Goal: Task Accomplishment & Management: Manage account settings

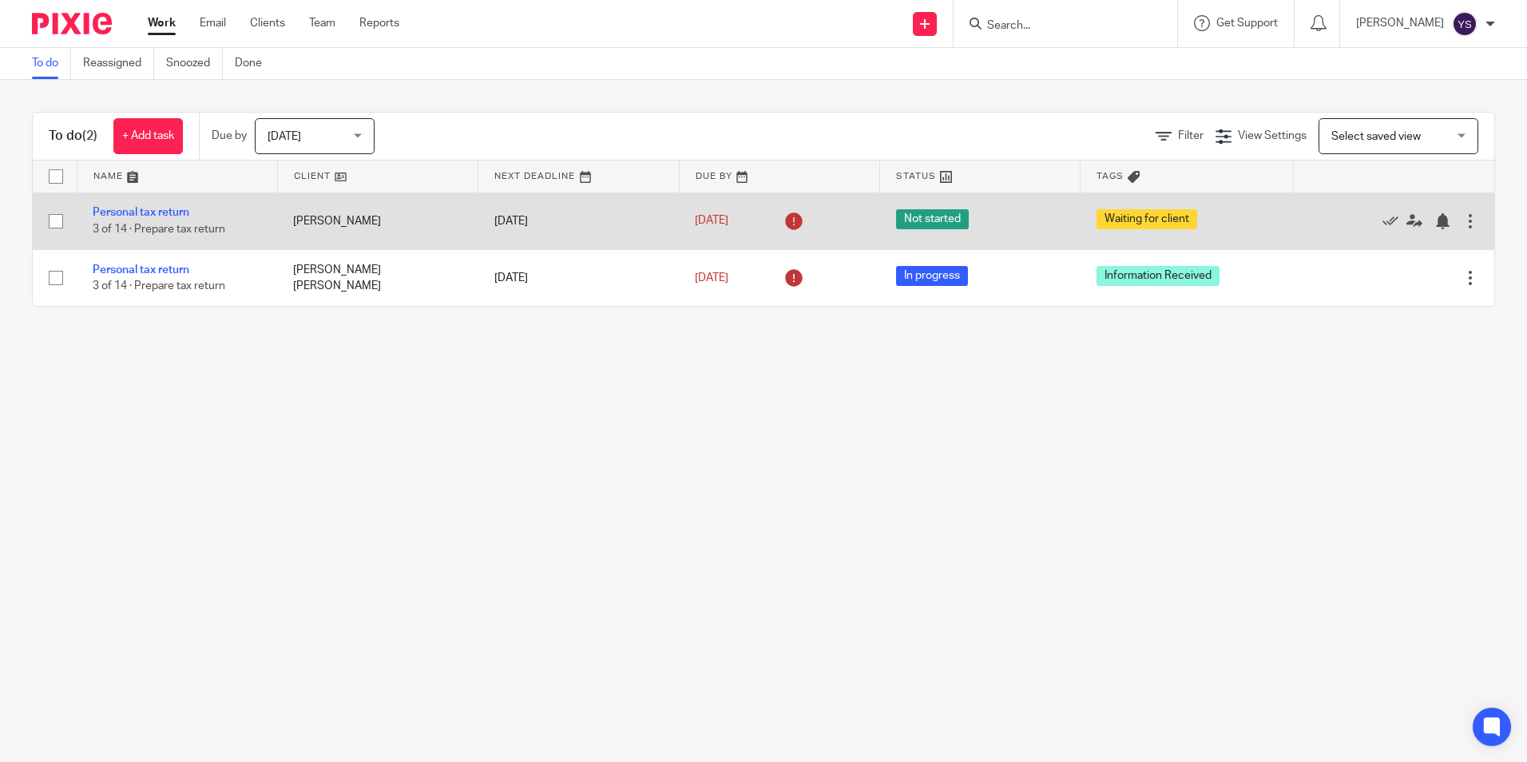
click at [145, 204] on td "Personal tax return 3 of 14 · Prepare tax return" at bounding box center [177, 220] width 200 height 57
click at [146, 212] on link "Personal tax return" at bounding box center [141, 212] width 97 height 11
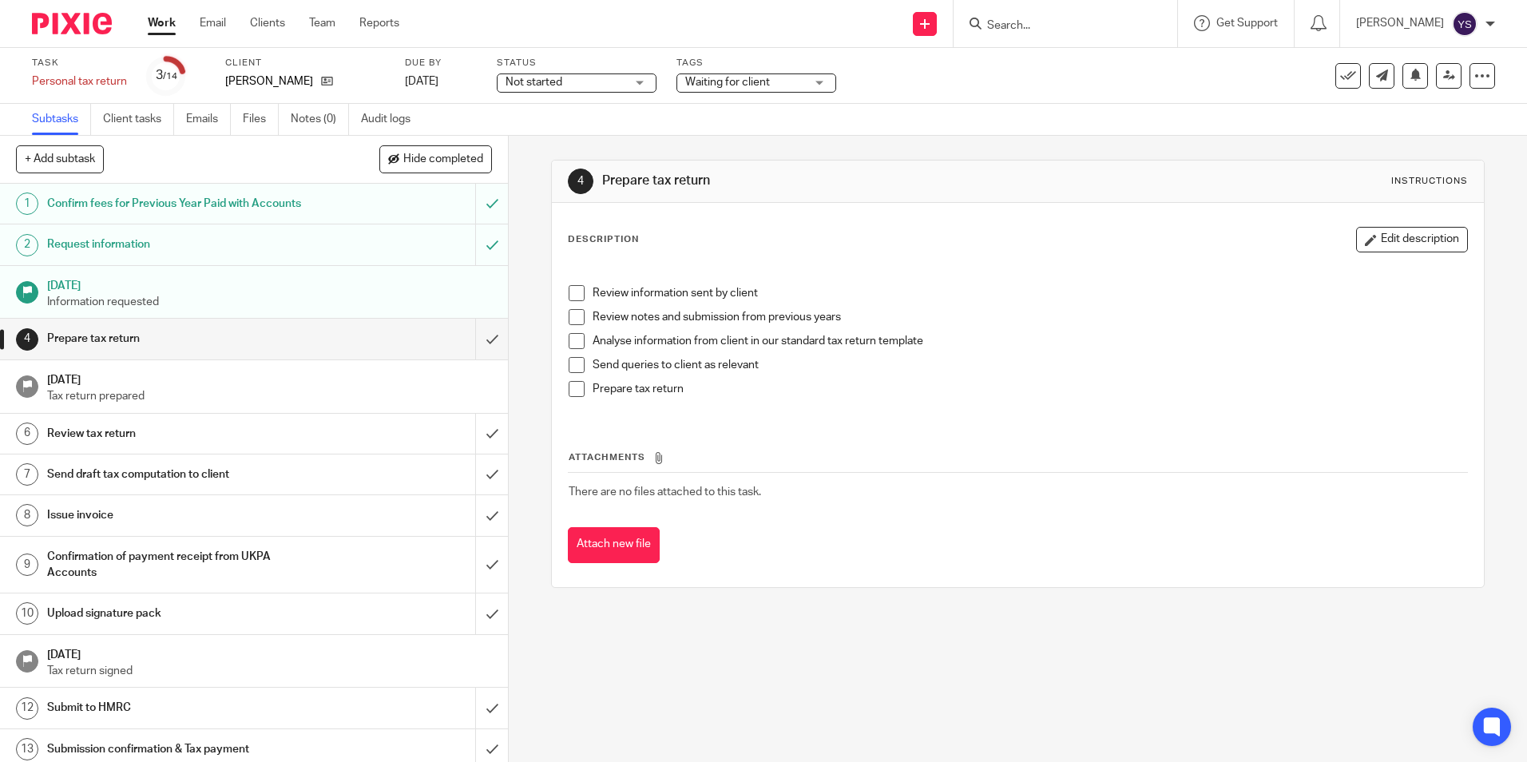
click at [807, 77] on div "Waiting for client" at bounding box center [756, 82] width 160 height 19
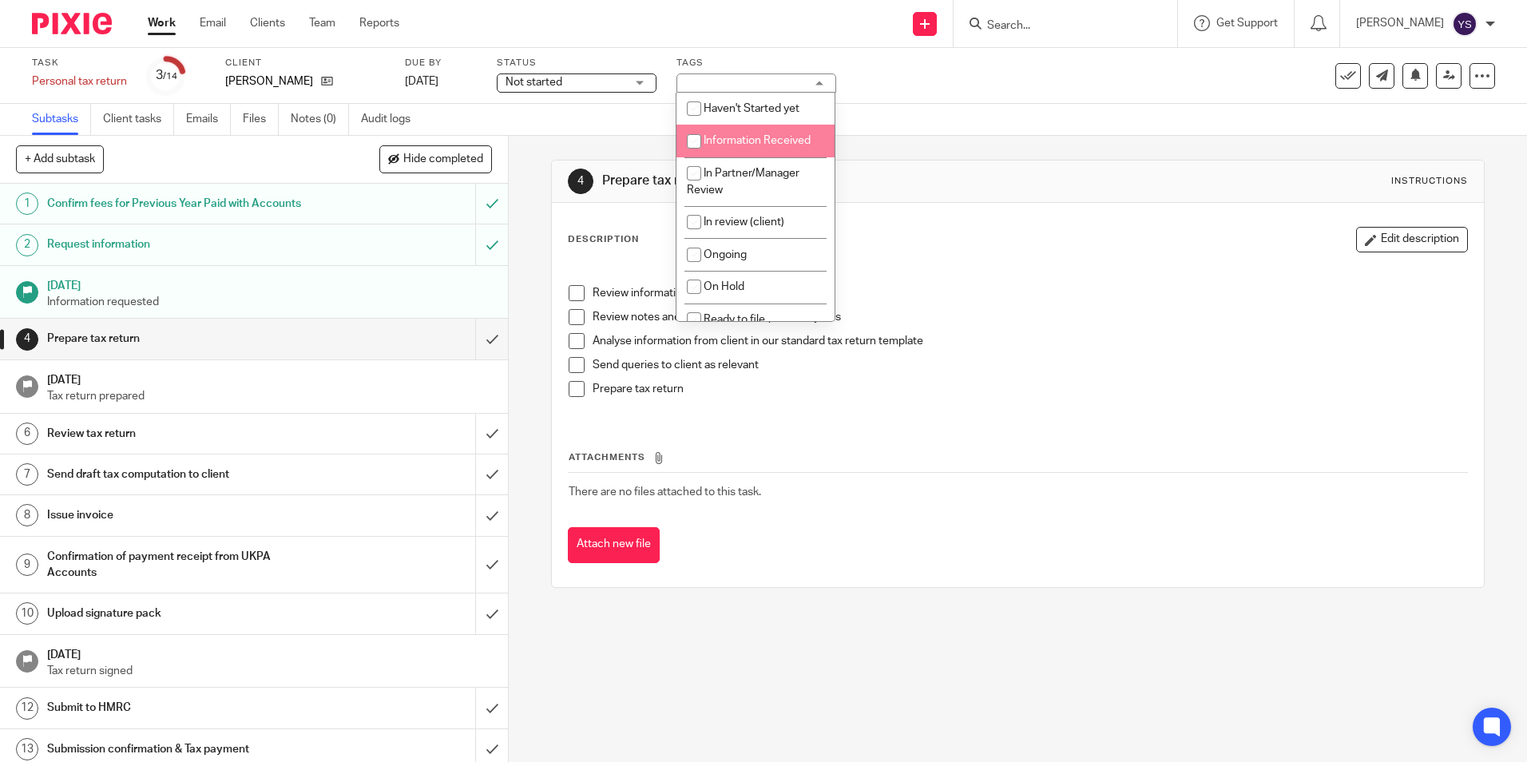
click at [774, 130] on li "Information Received" at bounding box center [755, 141] width 158 height 33
checkbox input "true"
click at [947, 369] on p "Send queries to client as relevant" at bounding box center [1030, 365] width 874 height 16
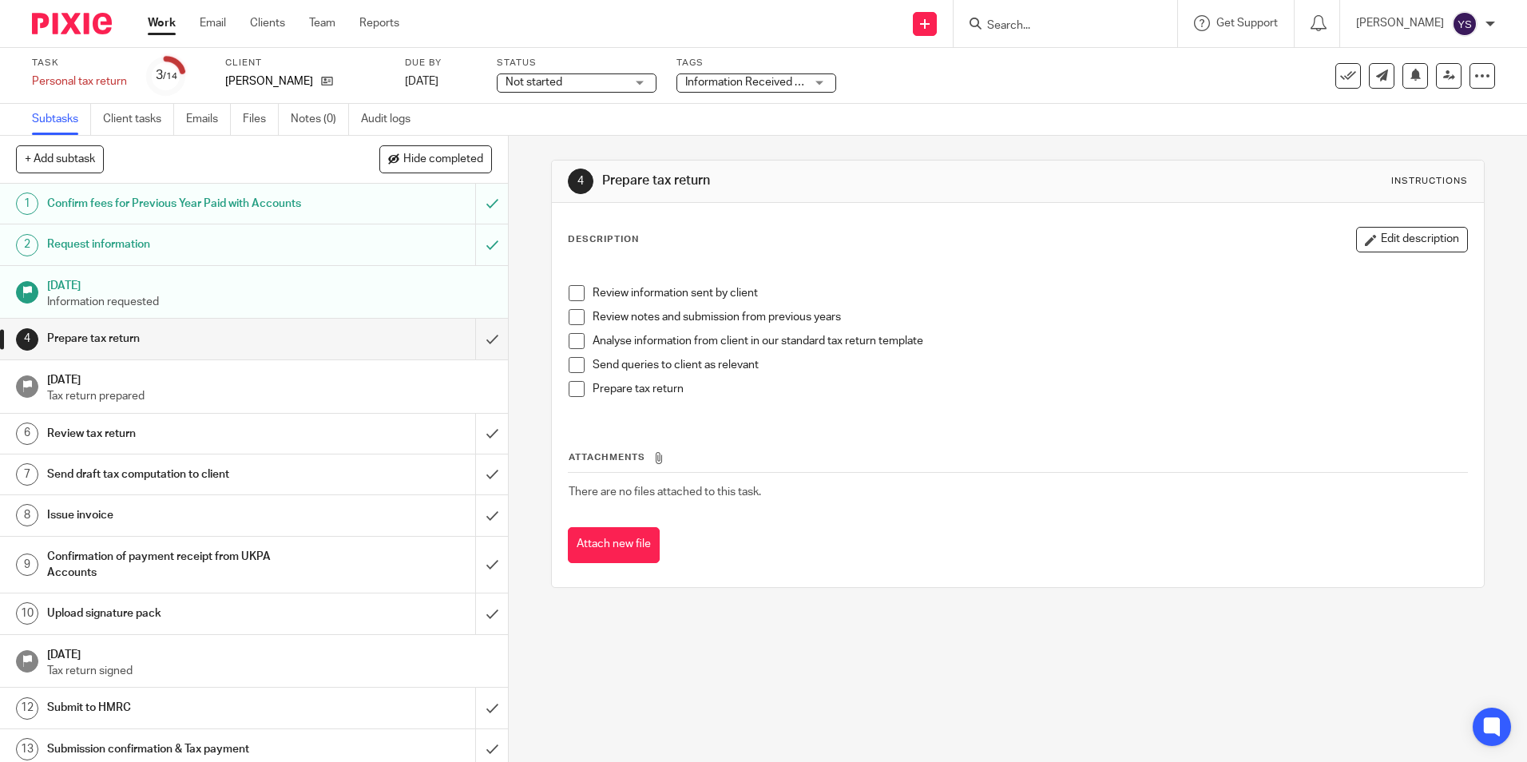
click at [571, 288] on span at bounding box center [577, 293] width 16 height 16
click at [826, 88] on div "Information Received + 1" at bounding box center [756, 82] width 160 height 19
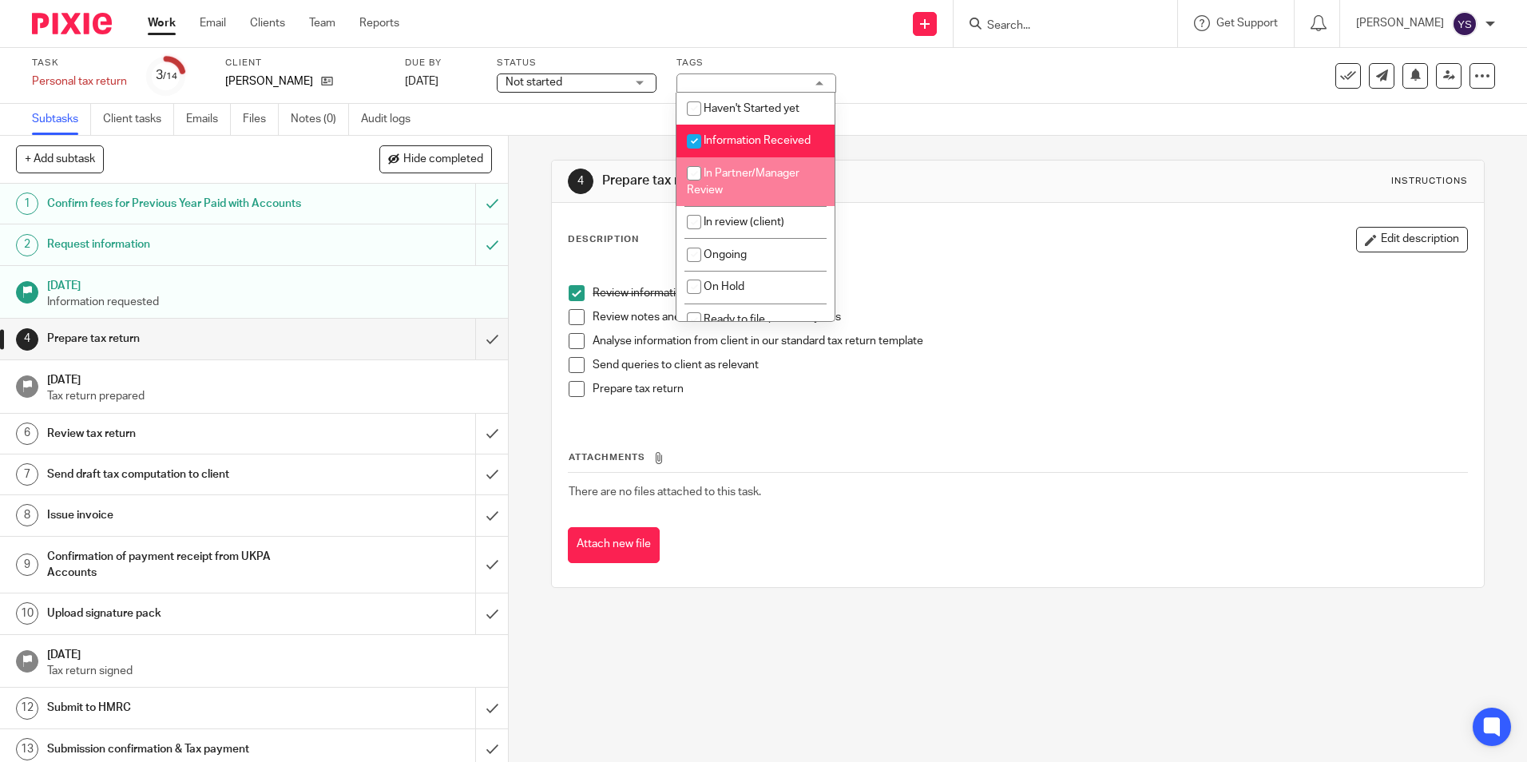
click at [945, 183] on h1 "Prepare tax return" at bounding box center [827, 181] width 450 height 17
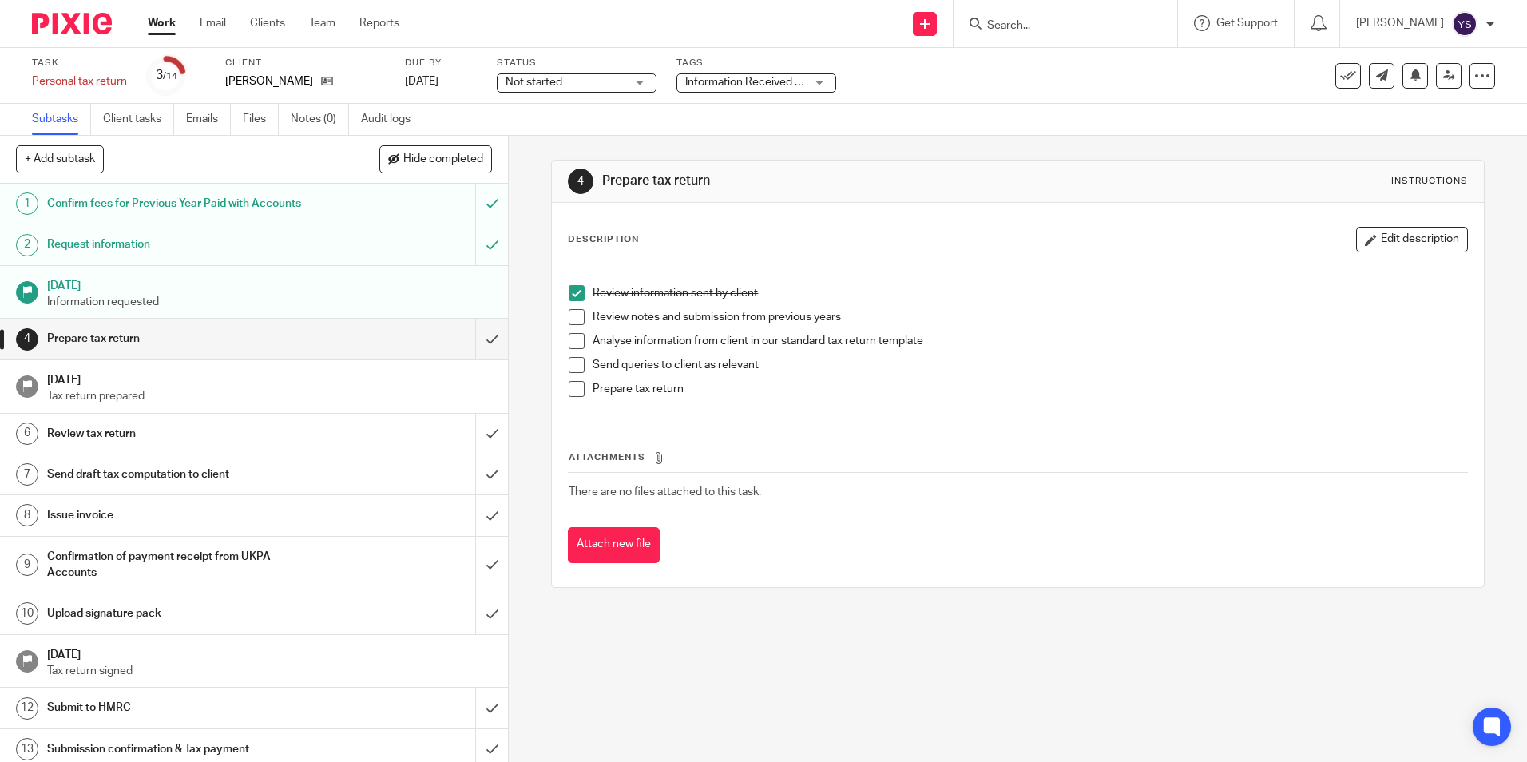
click at [638, 89] on div "Not started Not started" at bounding box center [577, 82] width 160 height 19
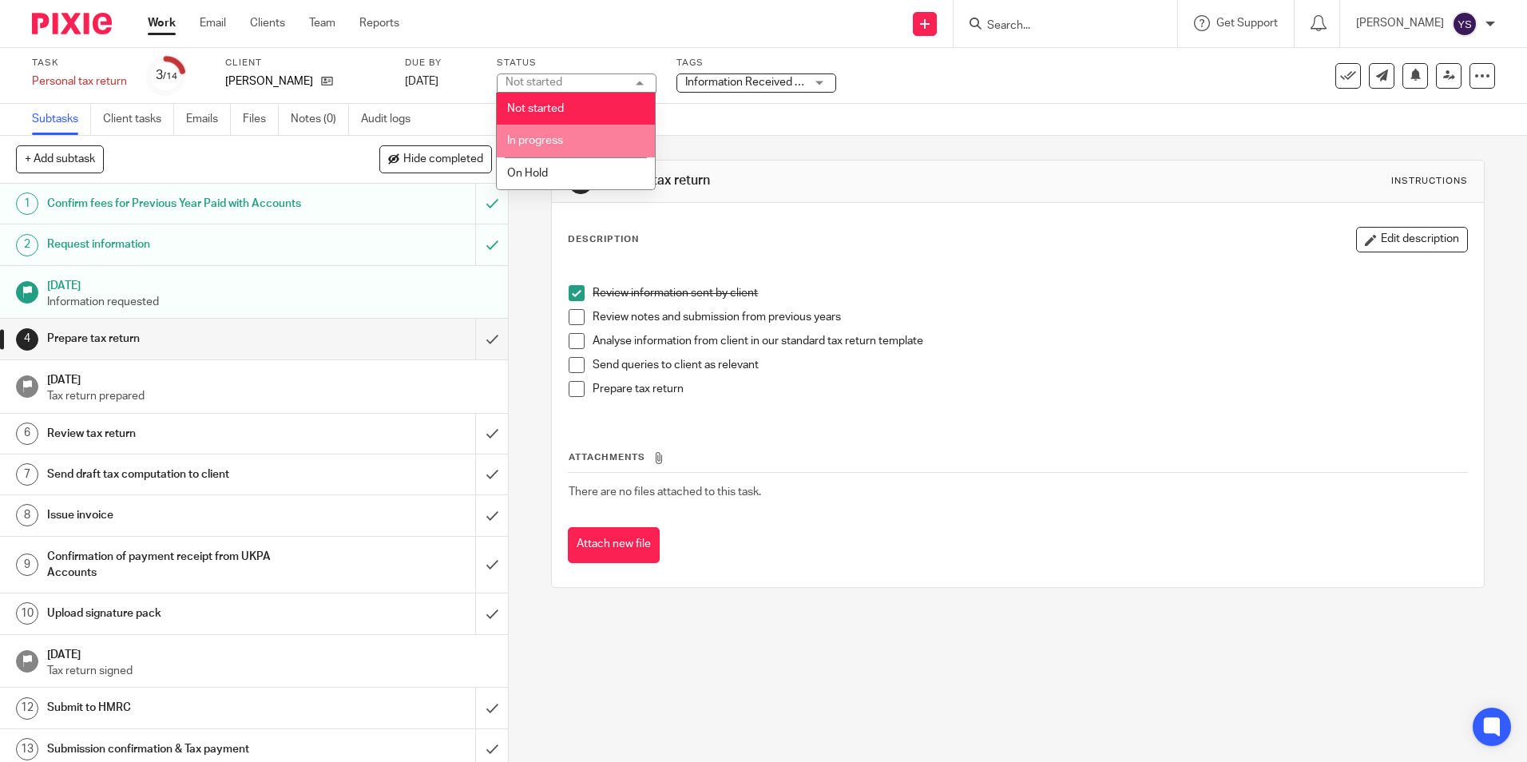
click at [569, 141] on li "In progress" at bounding box center [576, 141] width 158 height 33
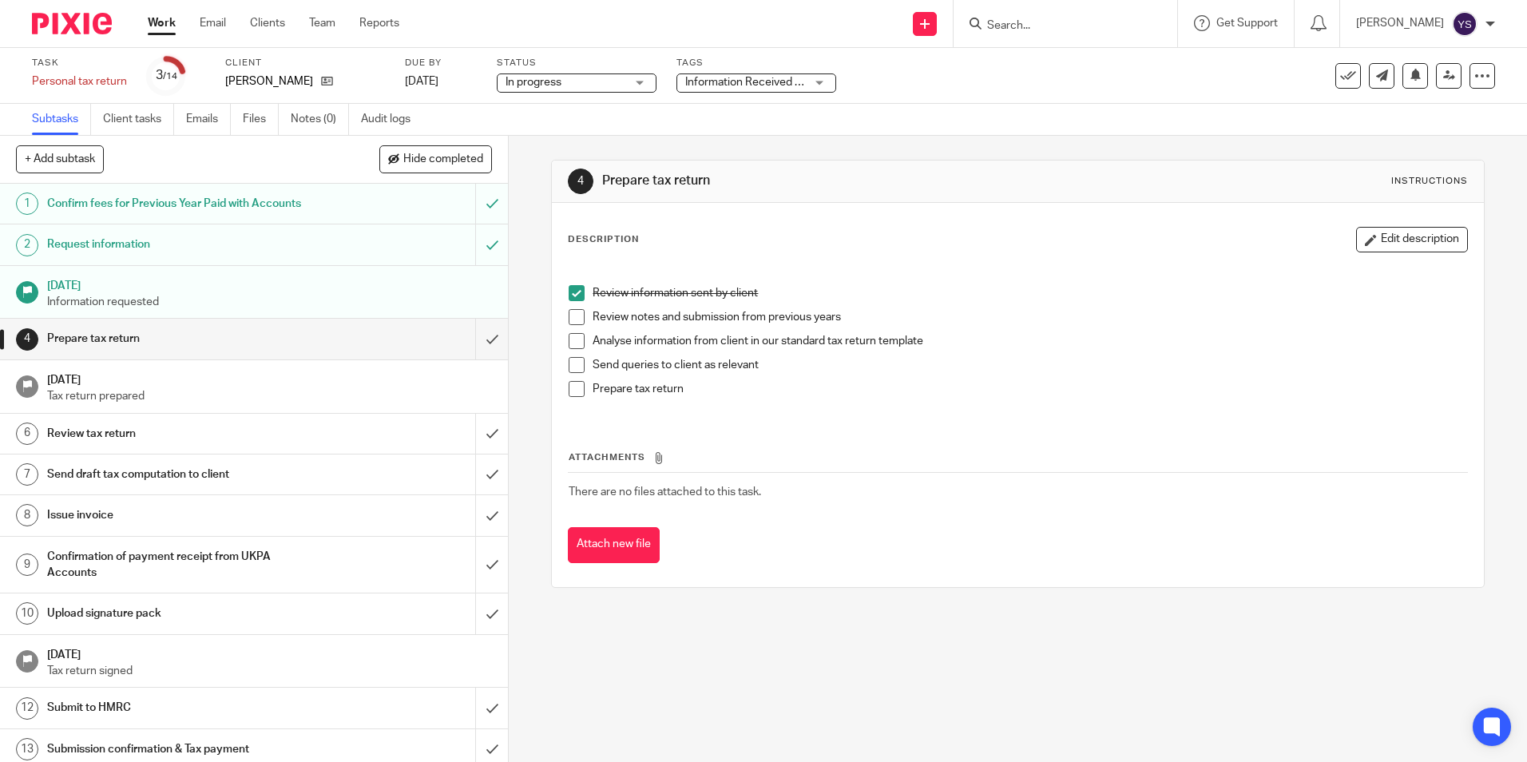
click at [605, 118] on div "Subtasks Client tasks Emails Files Notes (0) Audit logs" at bounding box center [763, 120] width 1527 height 32
click at [327, 125] on link "Notes (0)" at bounding box center [320, 119] width 58 height 31
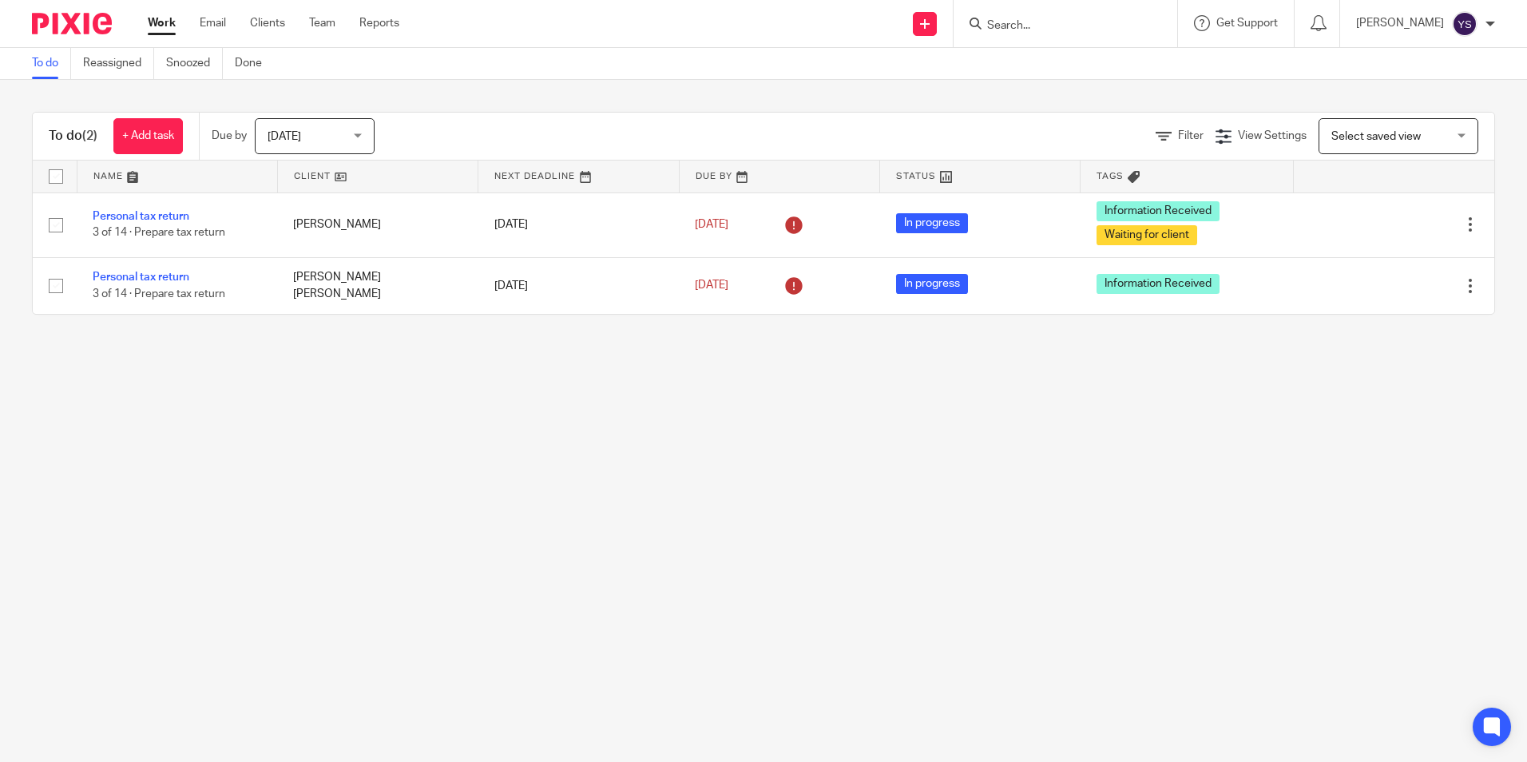
click at [288, 31] on ul "Work Email Clients Team Reports" at bounding box center [286, 23] width 276 height 16
click at [270, 26] on link "Clients" at bounding box center [267, 23] width 35 height 16
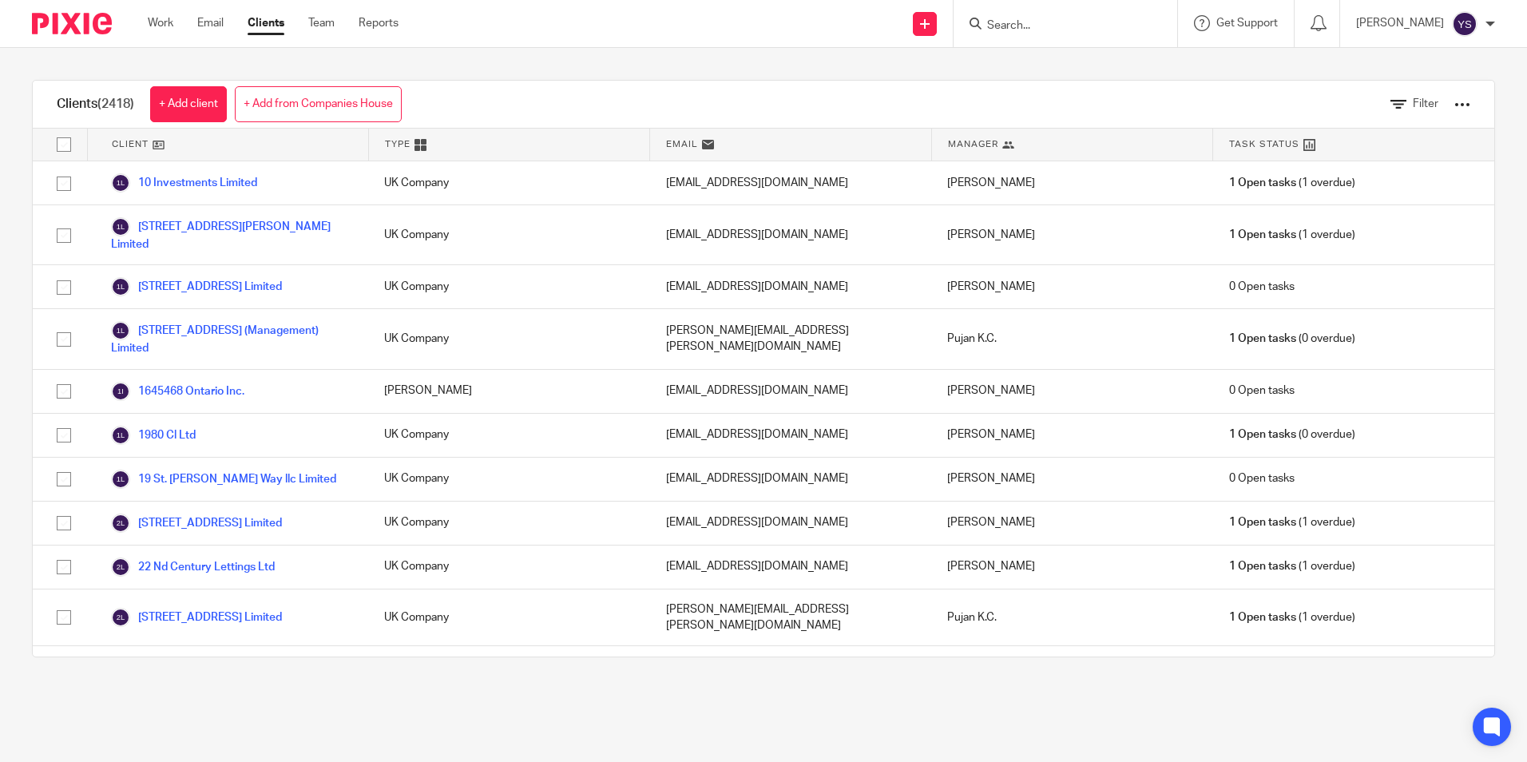
click at [1048, 32] on input "Search" at bounding box center [1058, 26] width 144 height 14
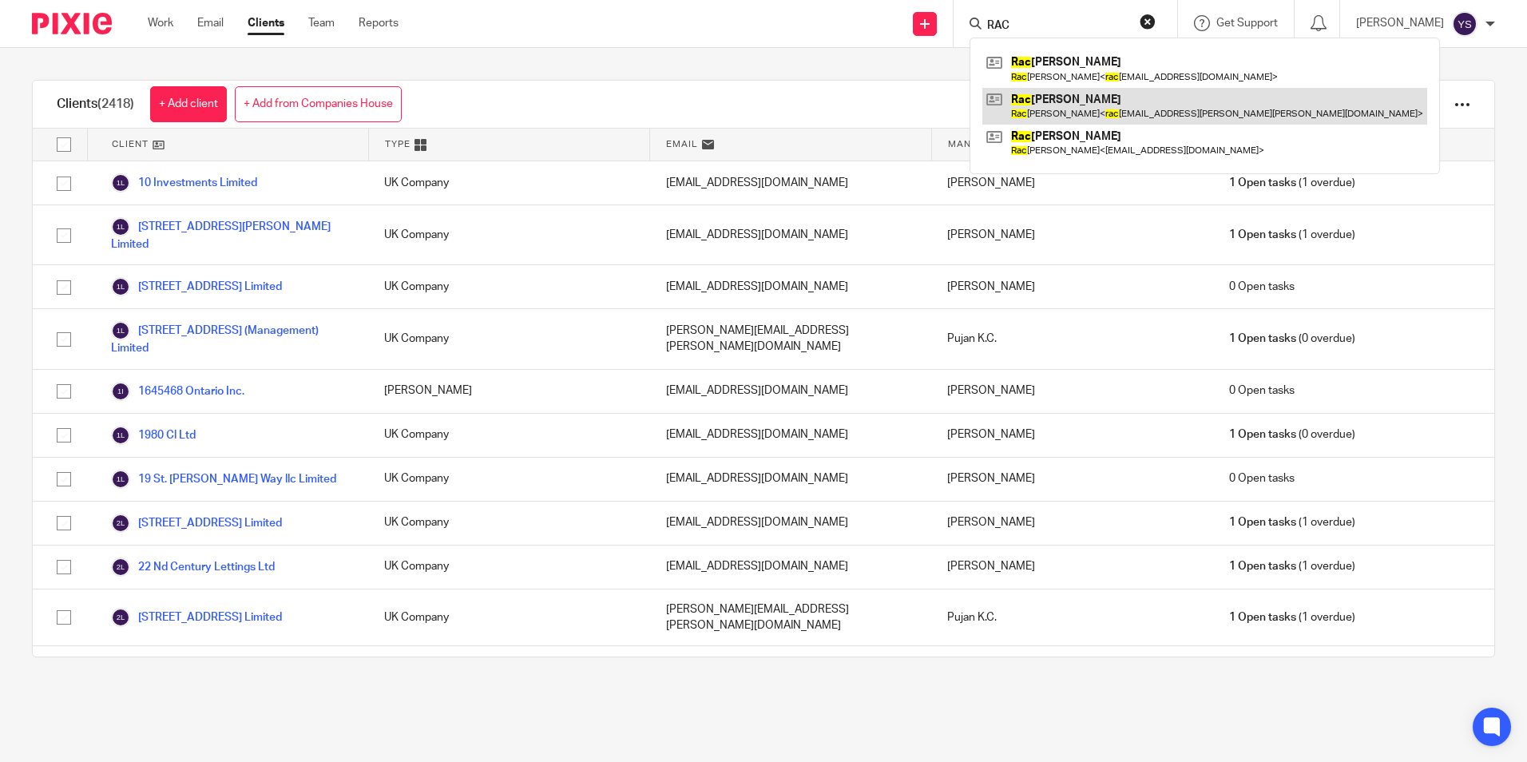
type input "RAC"
click at [1052, 95] on link at bounding box center [1204, 106] width 445 height 37
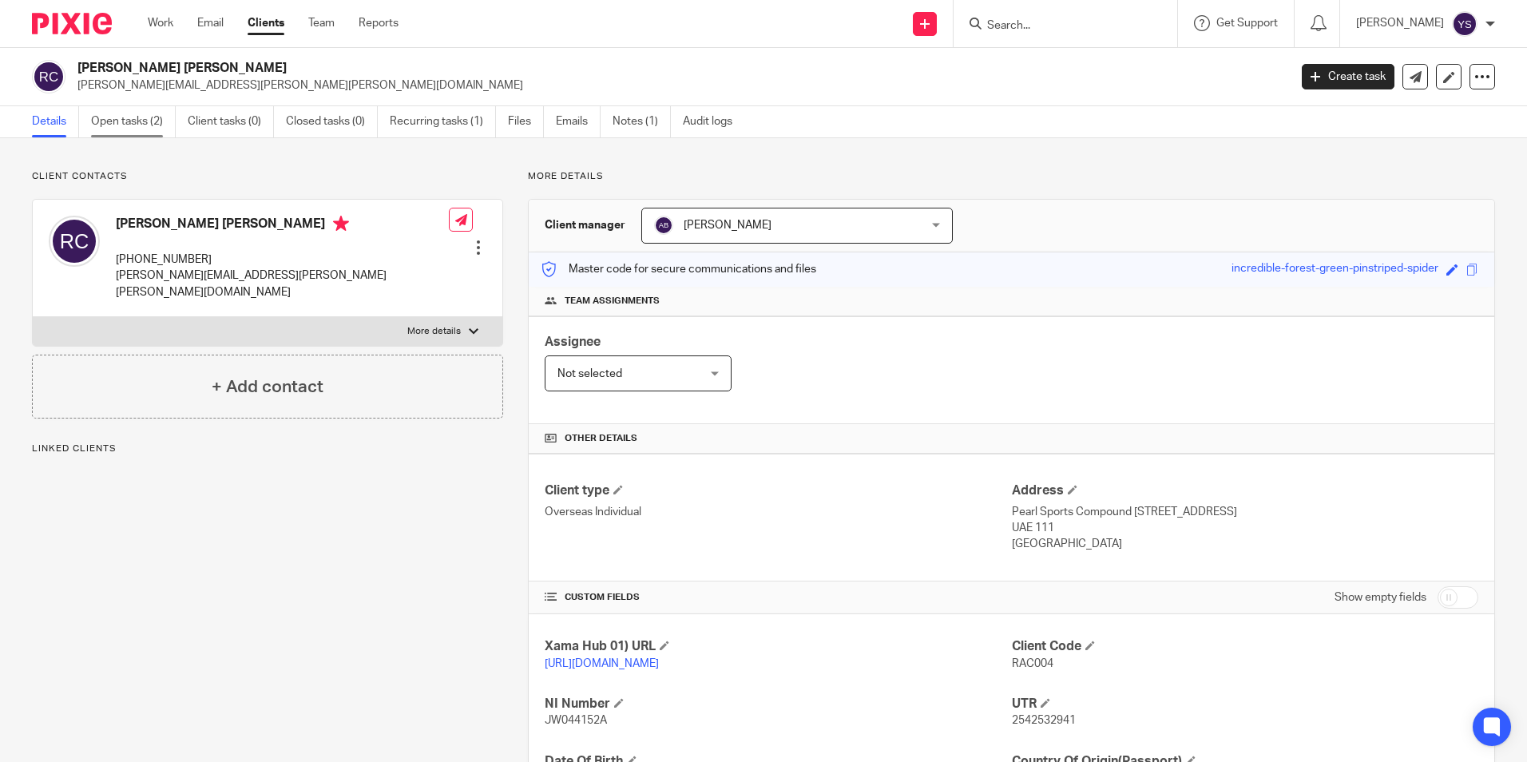
click at [143, 125] on link "Open tasks (2)" at bounding box center [133, 121] width 85 height 31
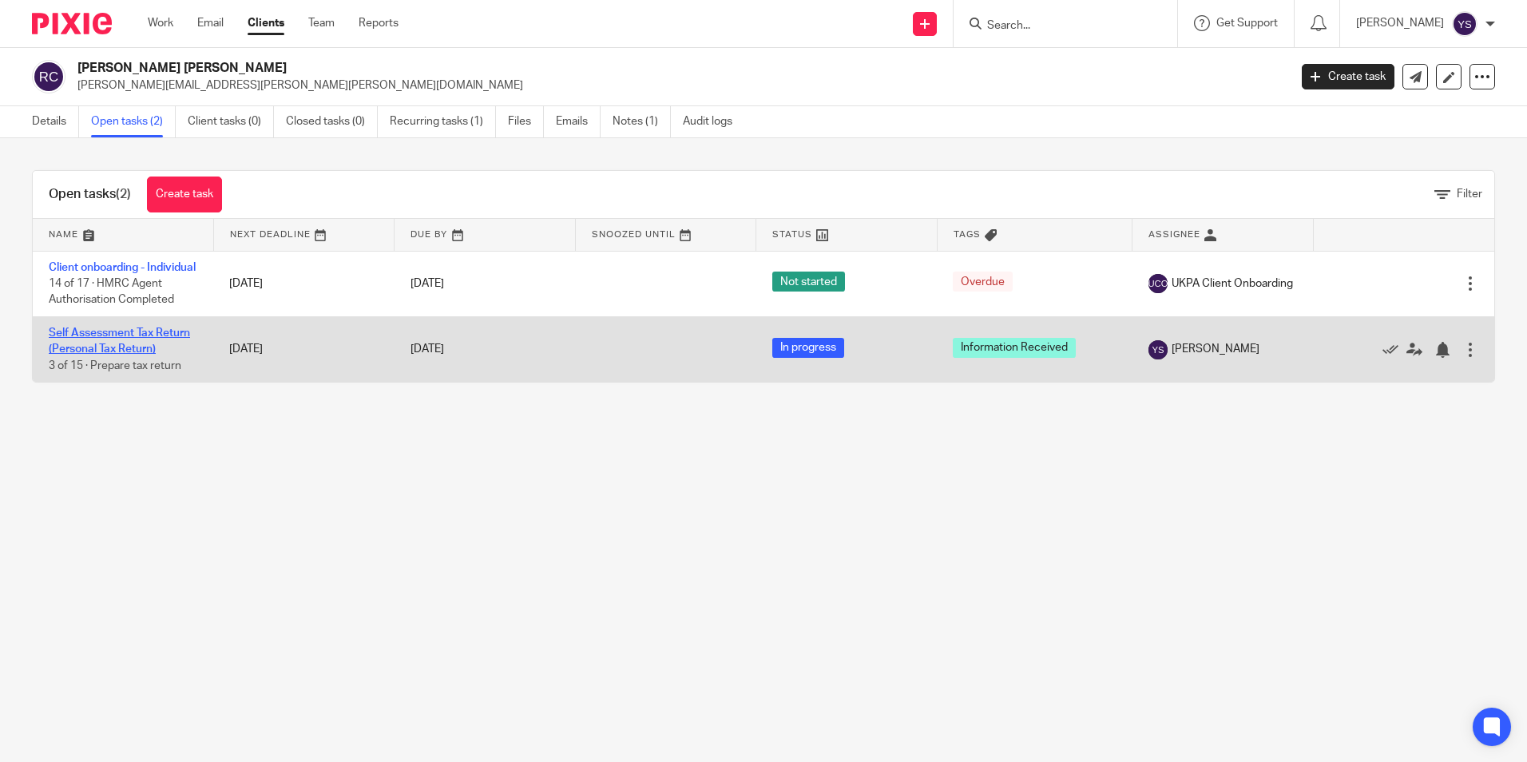
click at [147, 351] on link "Self Assessment Tax Return (Personal Tax Return)" at bounding box center [119, 340] width 141 height 27
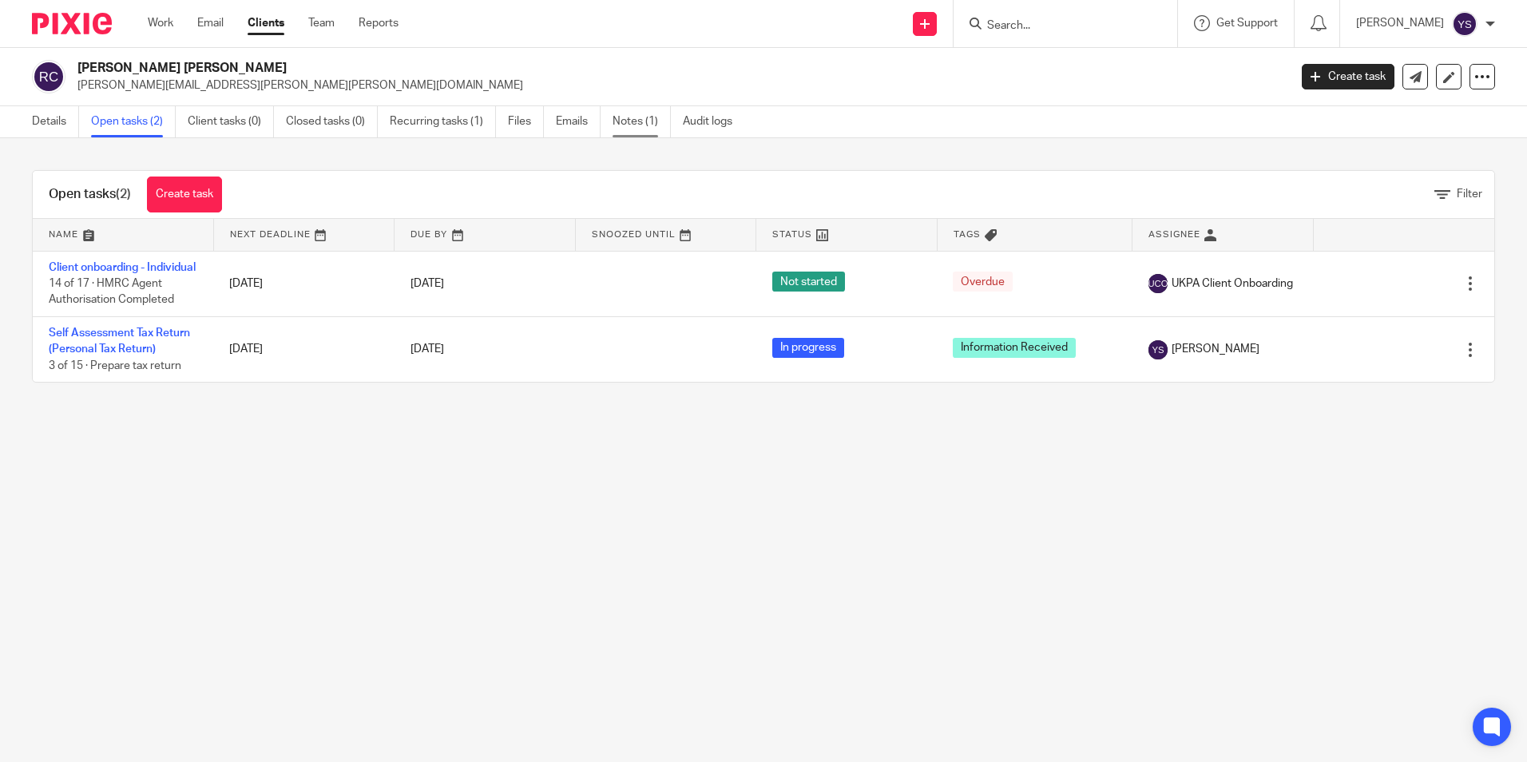
click at [646, 125] on link "Notes (1)" at bounding box center [642, 121] width 58 height 31
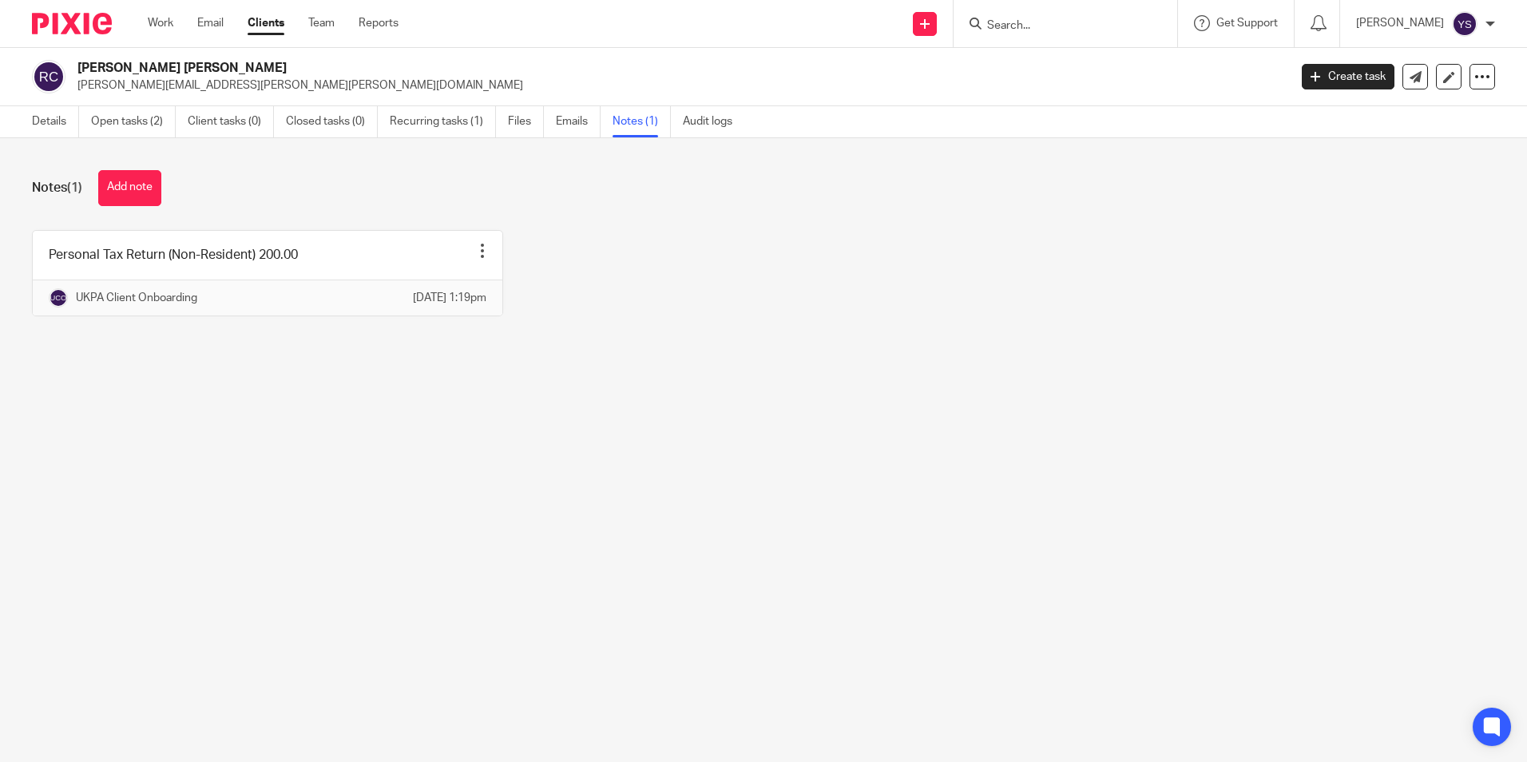
click at [1088, 26] on input "Search" at bounding box center [1058, 26] width 144 height 14
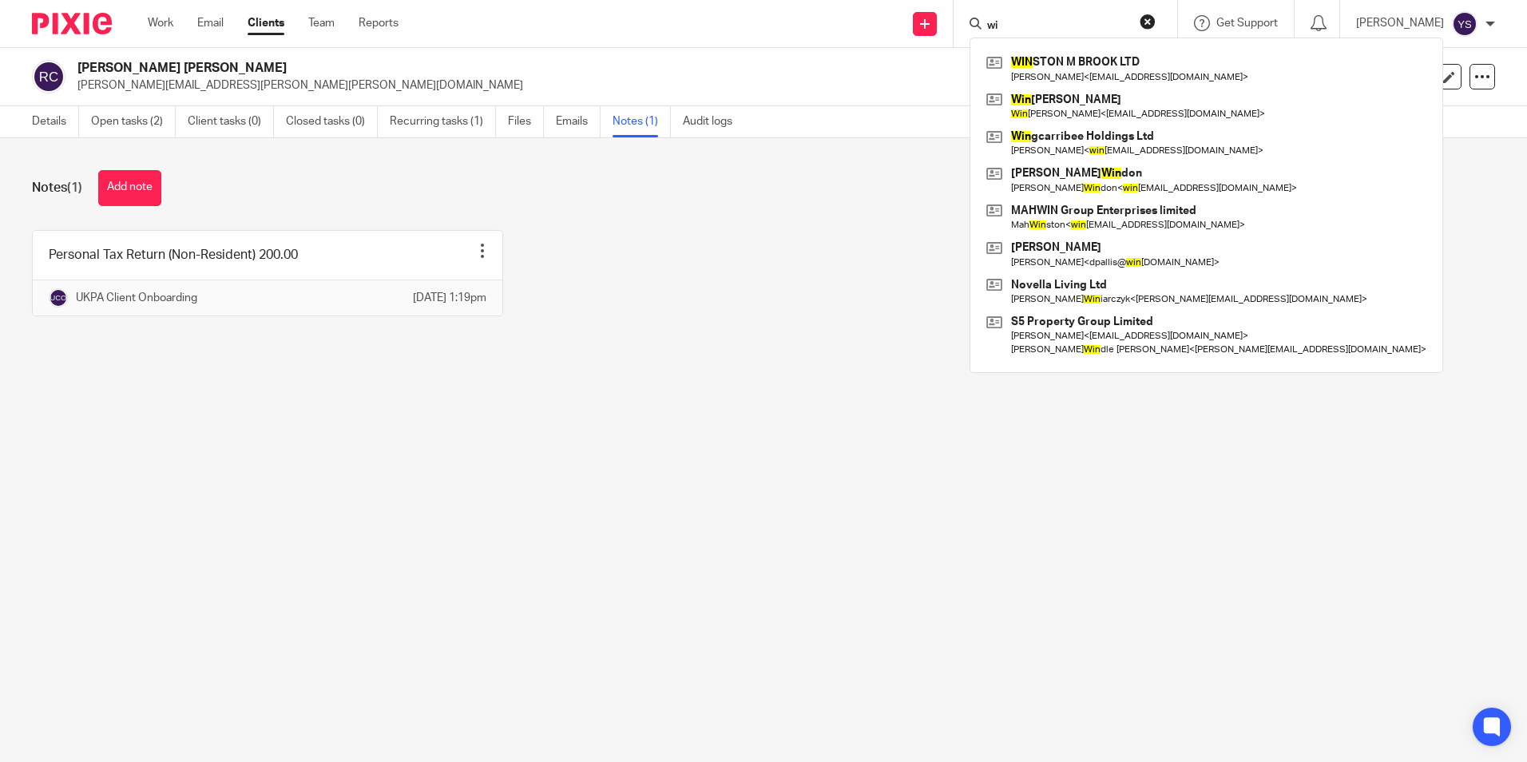
type input "w"
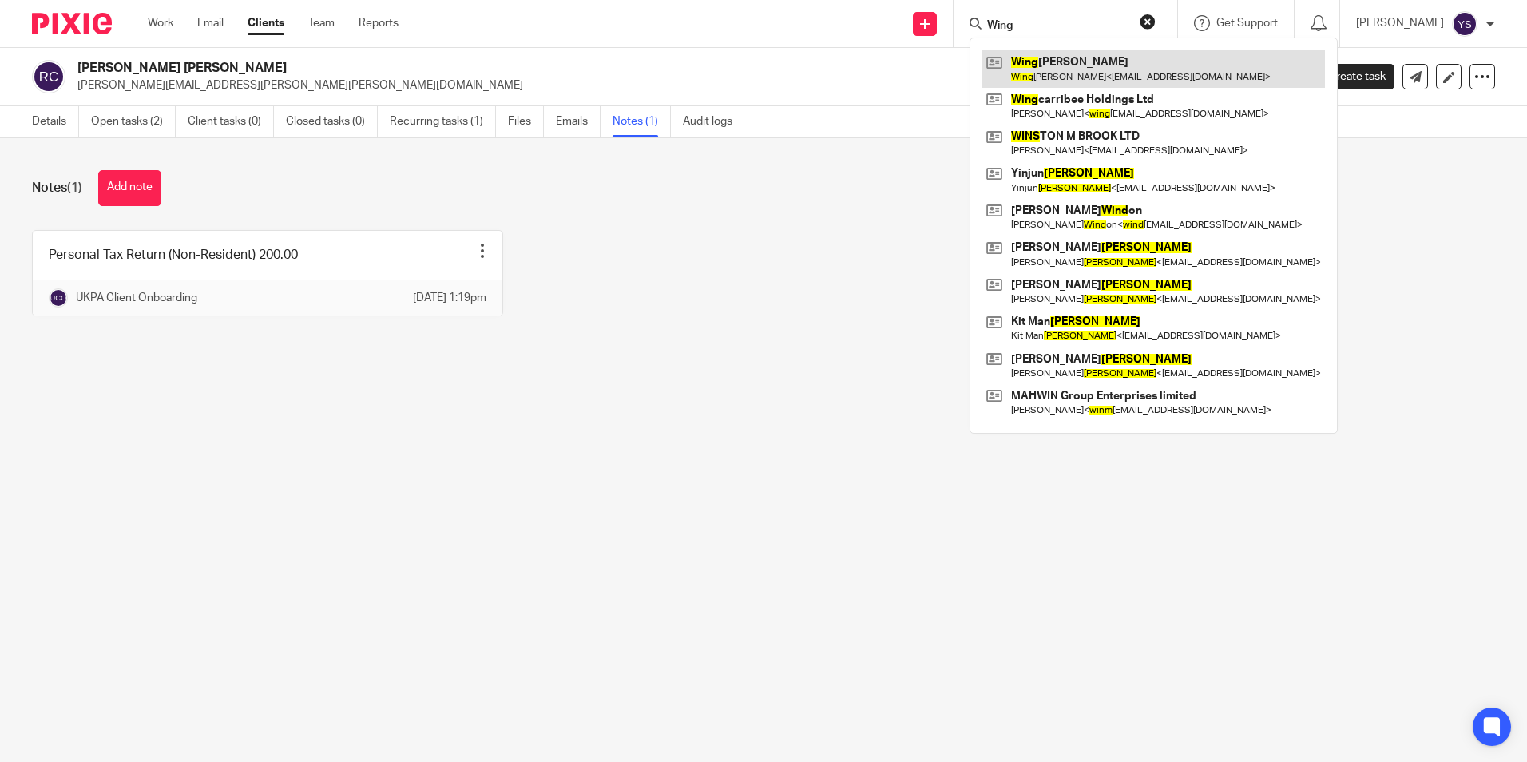
type input "Wing"
click at [1088, 61] on link at bounding box center [1153, 68] width 343 height 37
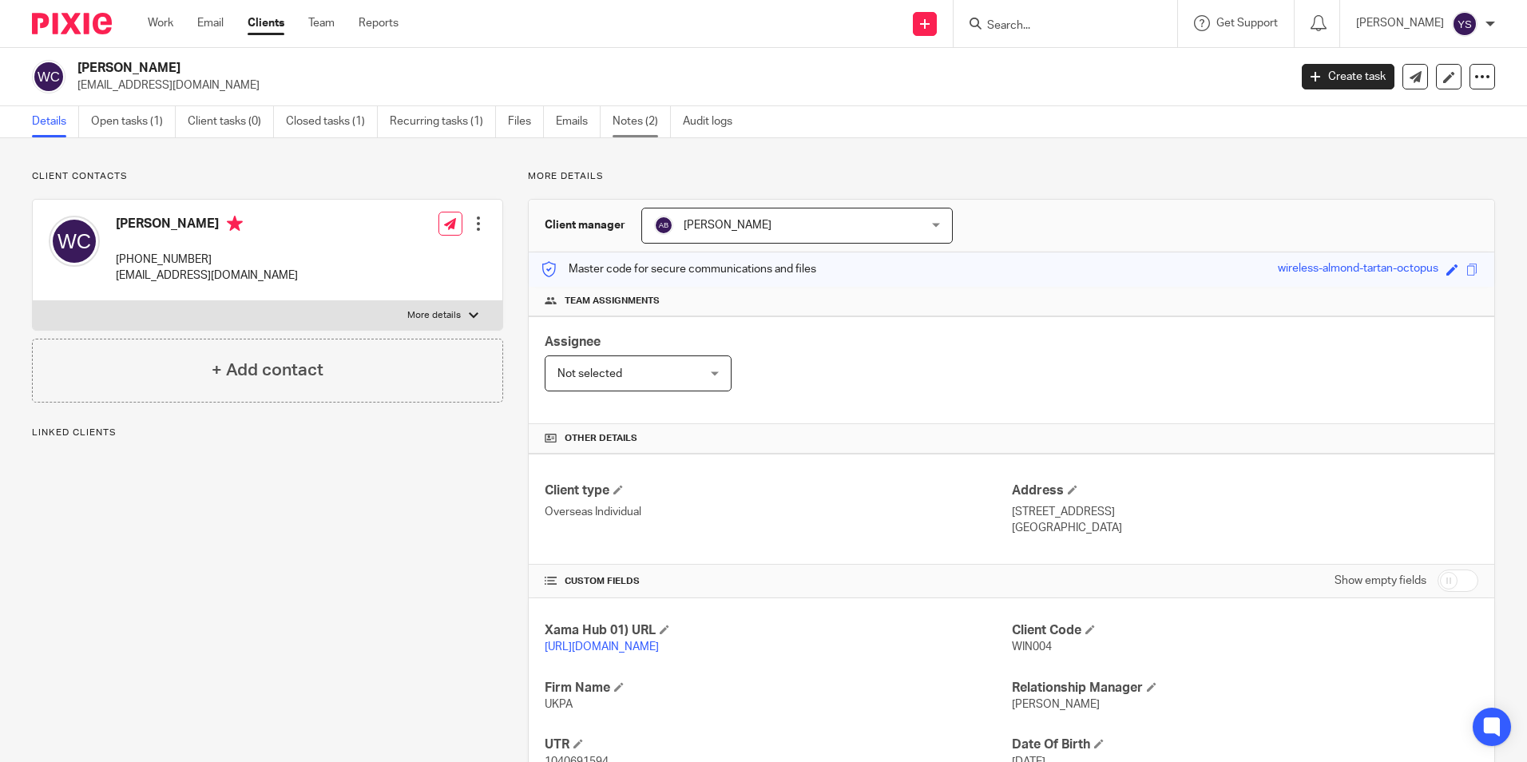
click at [630, 133] on link "Notes (2)" at bounding box center [642, 121] width 58 height 31
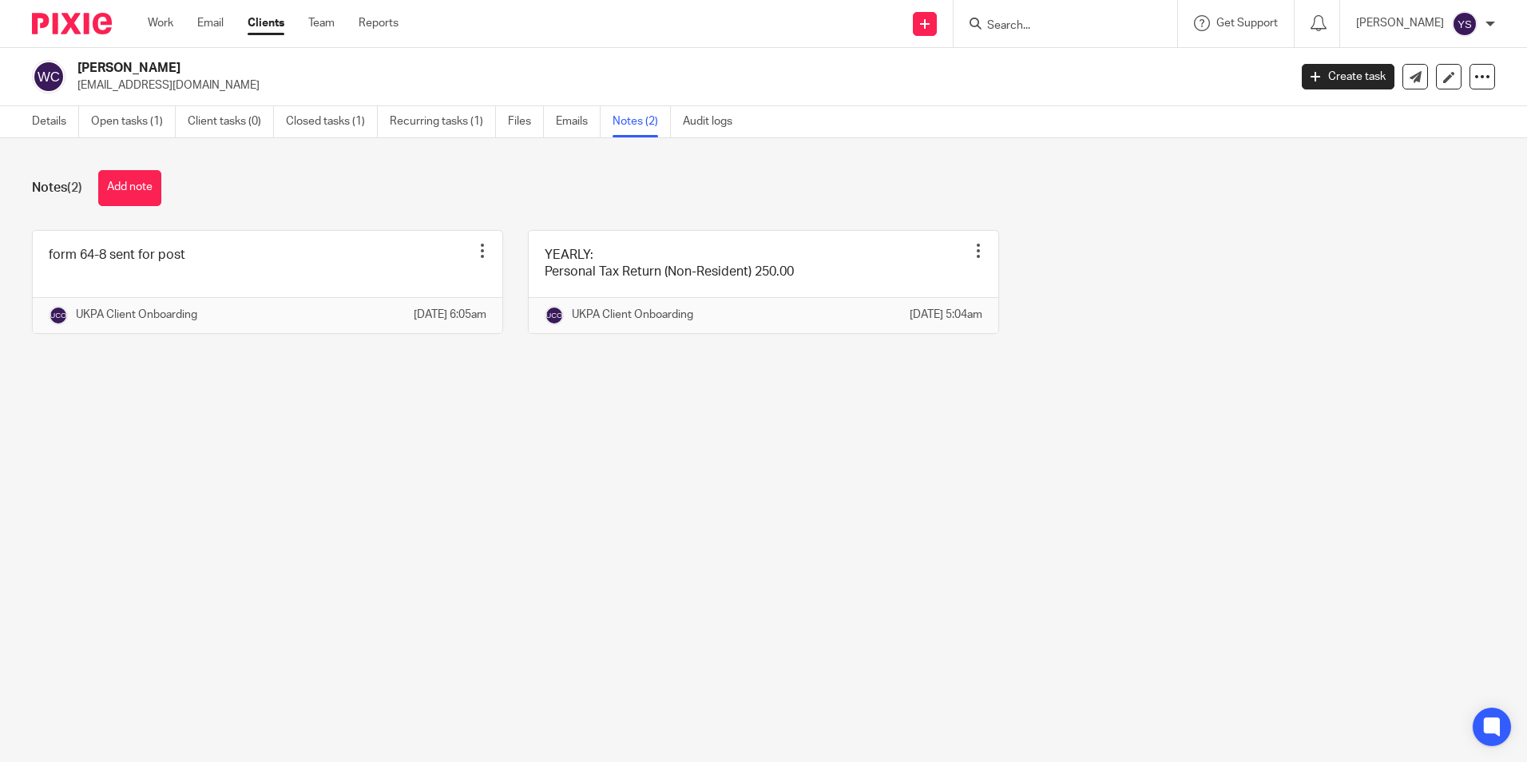
click at [1486, 30] on div "[PERSON_NAME]" at bounding box center [1425, 24] width 139 height 26
